Goal: Information Seeking & Learning: Check status

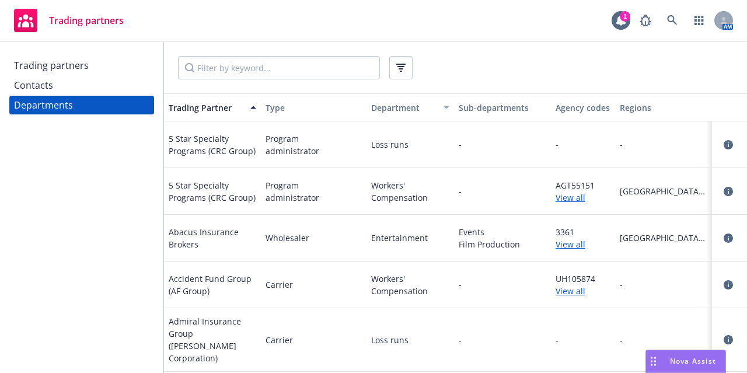
click at [491, 41] on div "Trading partners 1 AM" at bounding box center [373, 21] width 747 height 42
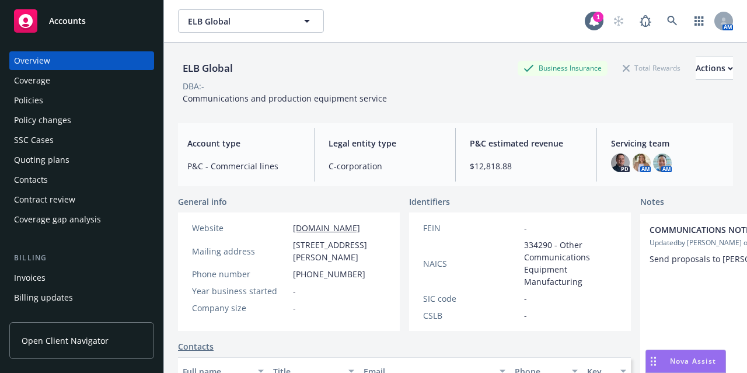
click at [97, 8] on link "Accounts" at bounding box center [81, 21] width 145 height 33
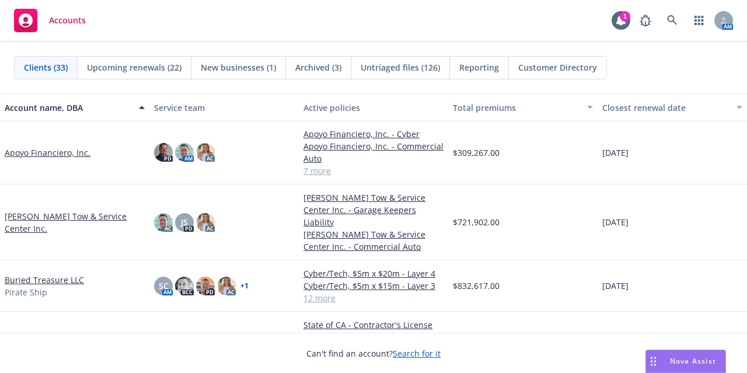
scroll to position [123, 0]
click at [65, 155] on link "Apoyo Financiero, Inc." at bounding box center [48, 153] width 86 height 12
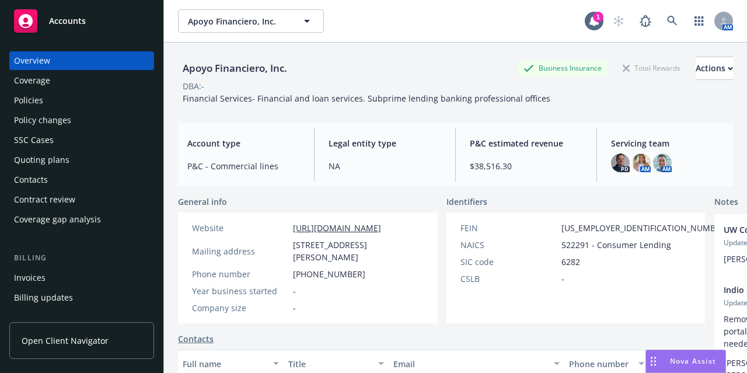
click at [72, 108] on div "Policies" at bounding box center [81, 100] width 135 height 19
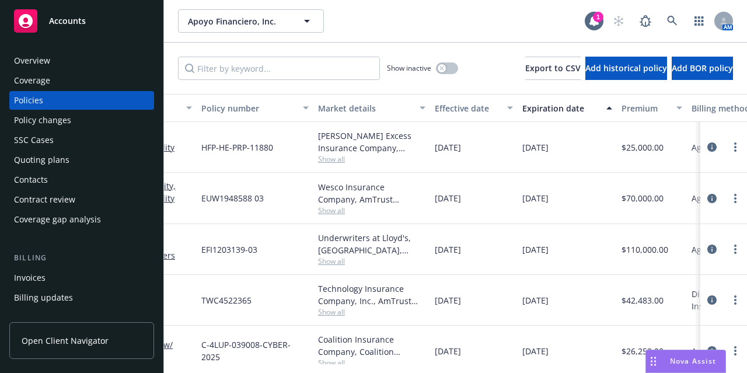
scroll to position [0, 201]
